Goal: Register for event/course

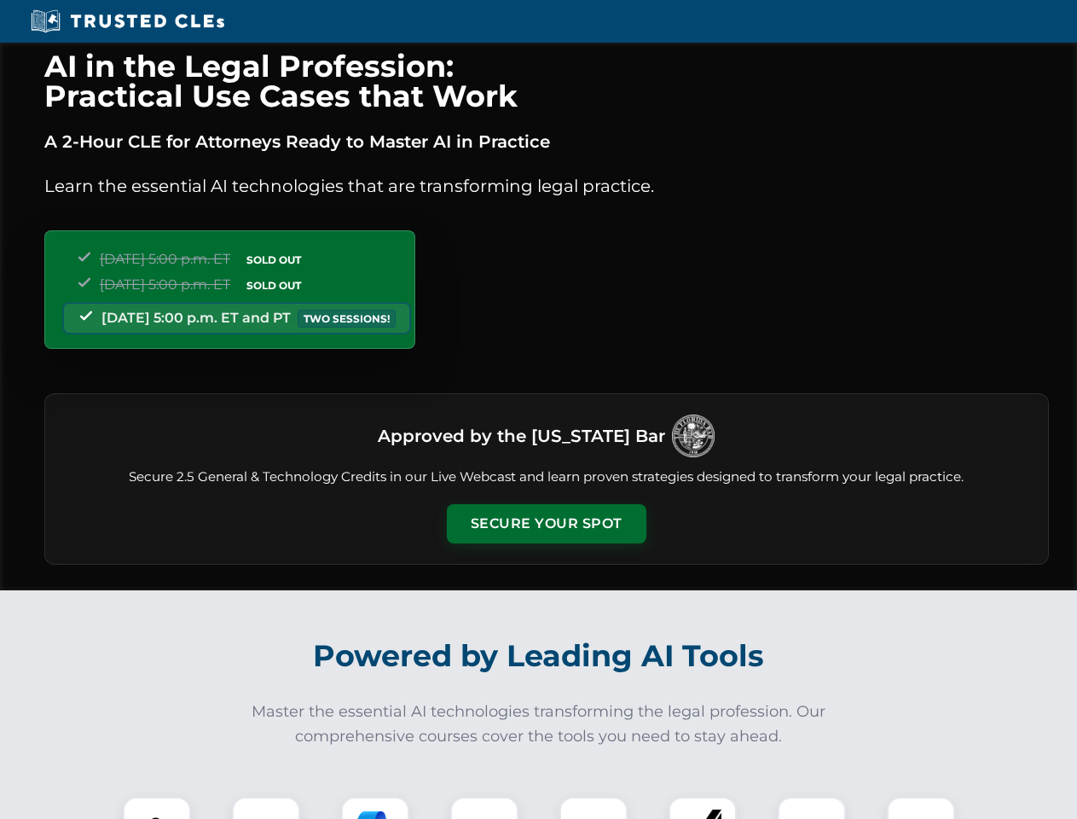
click at [546, 524] on button "Secure Your Spot" at bounding box center [547, 523] width 200 height 39
click at [157, 808] on img at bounding box center [156, 830] width 49 height 49
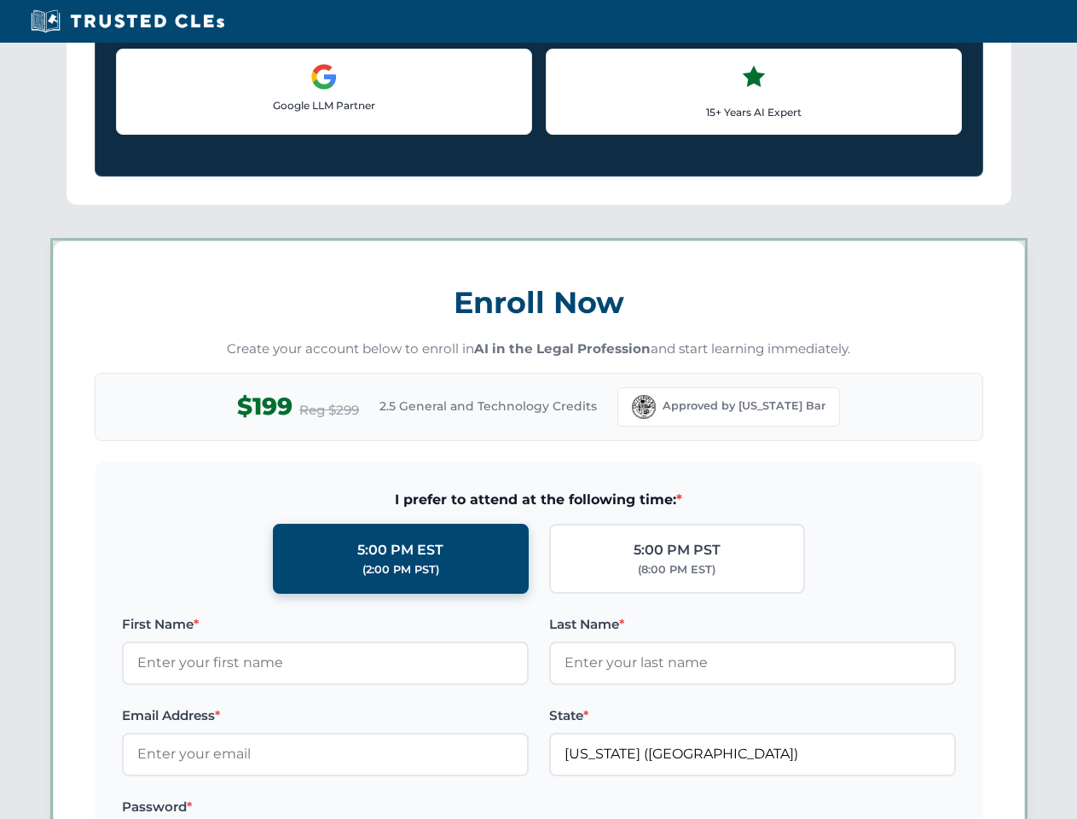
click at [375, 808] on label "Password *" at bounding box center [325, 806] width 407 height 20
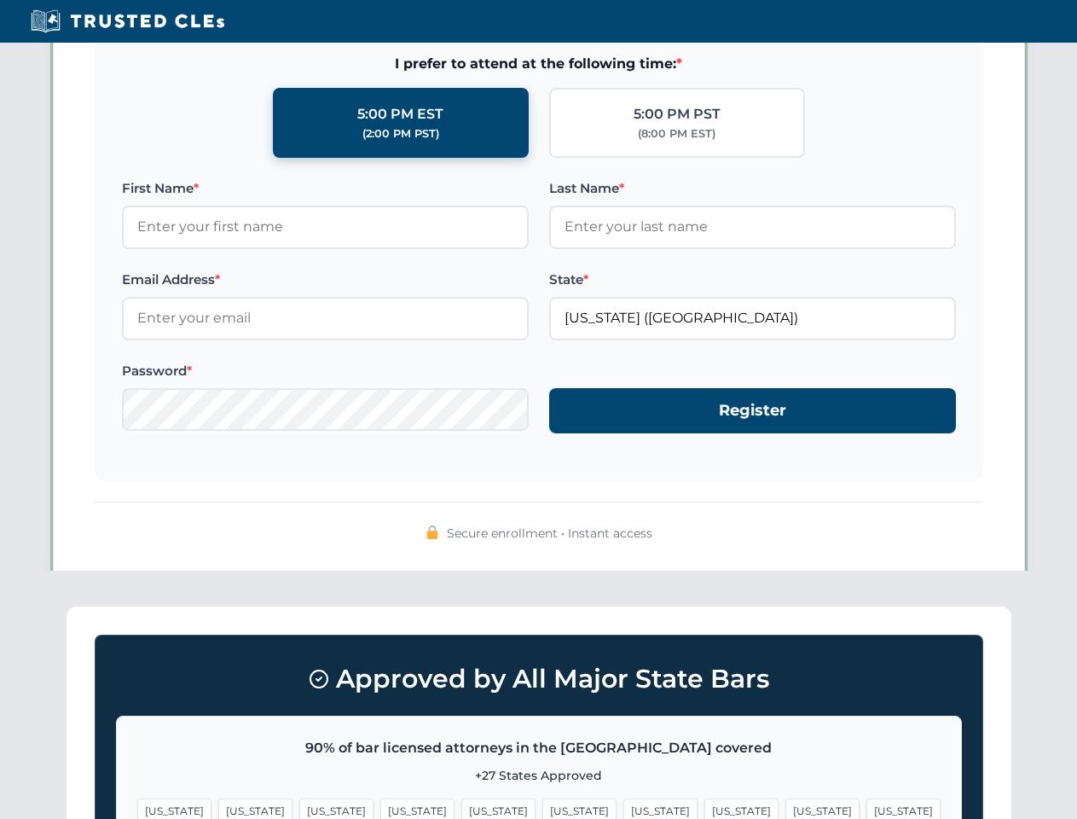
click at [785, 808] on span "[US_STATE]" at bounding box center [822, 810] width 74 height 25
